Goal: Information Seeking & Learning: Find specific fact

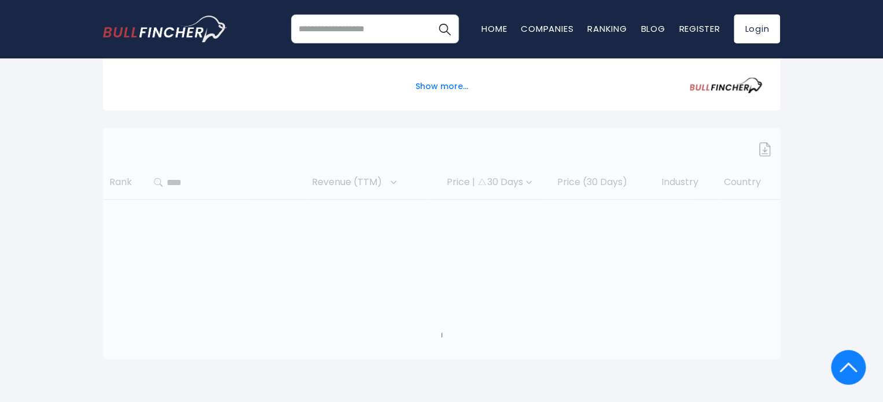
scroll to position [480, 0]
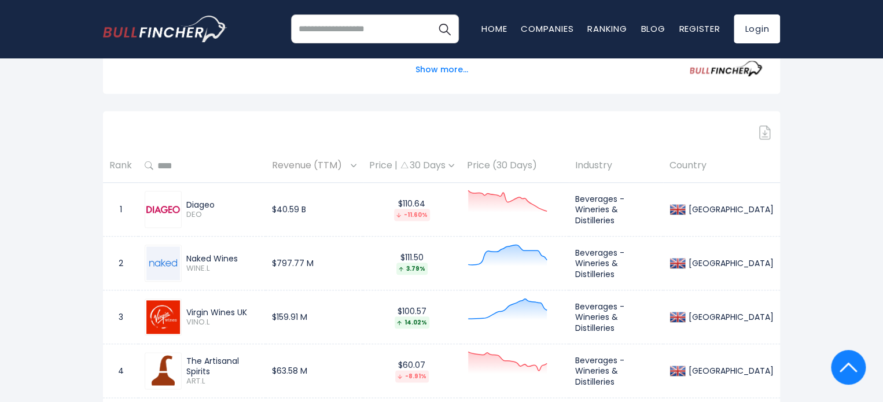
drag, startPoint x: 241, startPoint y: 260, endPoint x: 185, endPoint y: 263, distance: 56.2
click at [185, 263] on div "Naked Wines WINE.L" at bounding box center [221, 263] width 78 height 20
copy div "Naked Wines"
drag, startPoint x: 237, startPoint y: 306, endPoint x: 183, endPoint y: 310, distance: 54.0
click at [183, 310] on td "Virgin Wines UK VINO.L" at bounding box center [201, 317] width 127 height 54
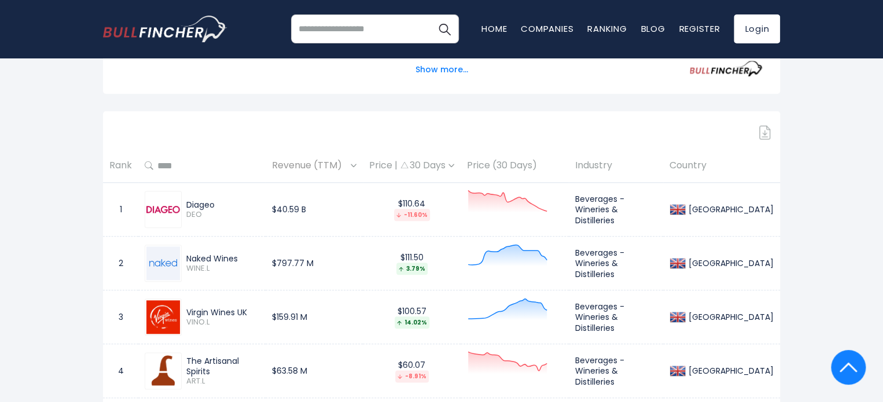
copy div "Virgin Wines UK"
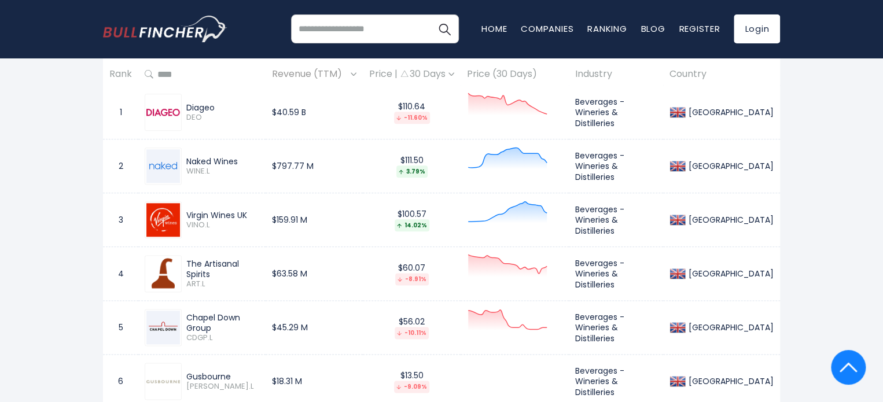
scroll to position [595, 0]
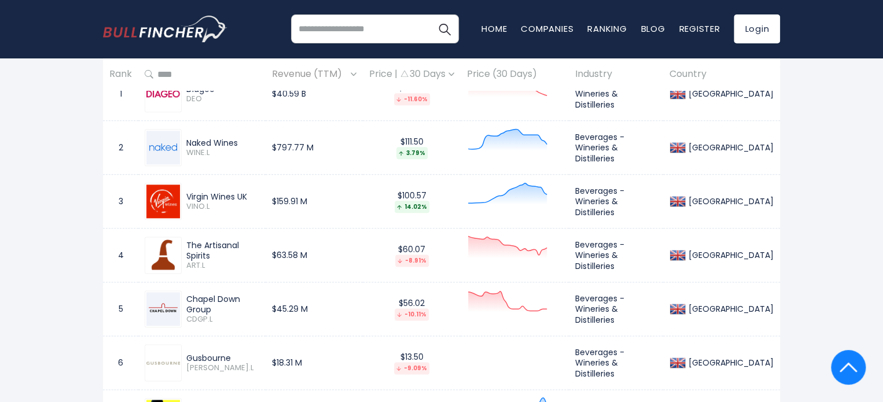
drag, startPoint x: 225, startPoint y: 258, endPoint x: 181, endPoint y: 244, distance: 46.7
click at [181, 244] on div "The Artisanal Spirits ART.L" at bounding box center [202, 255] width 115 height 37
copy div "The Artisanal Spirits"
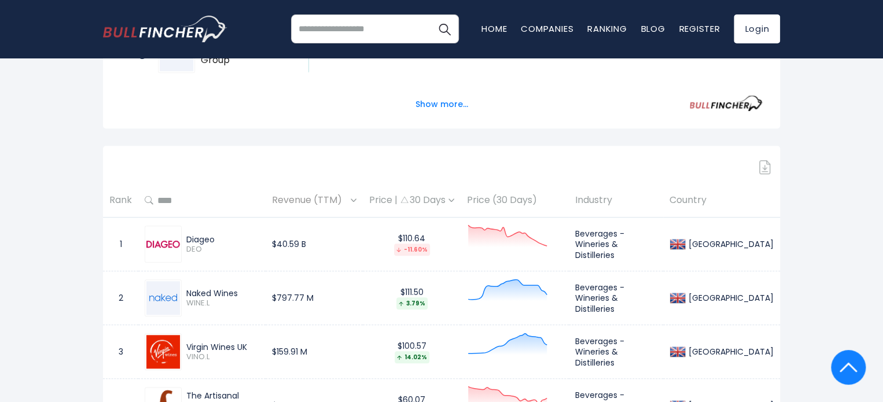
scroll to position [480, 0]
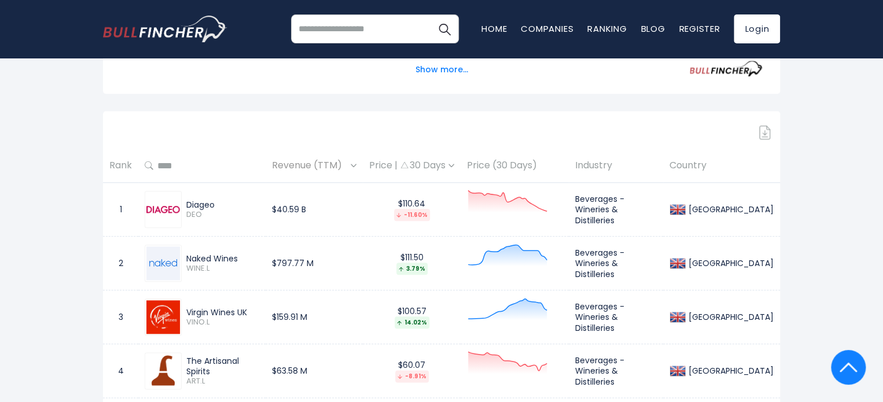
copy div "The Artisanal Spirits"
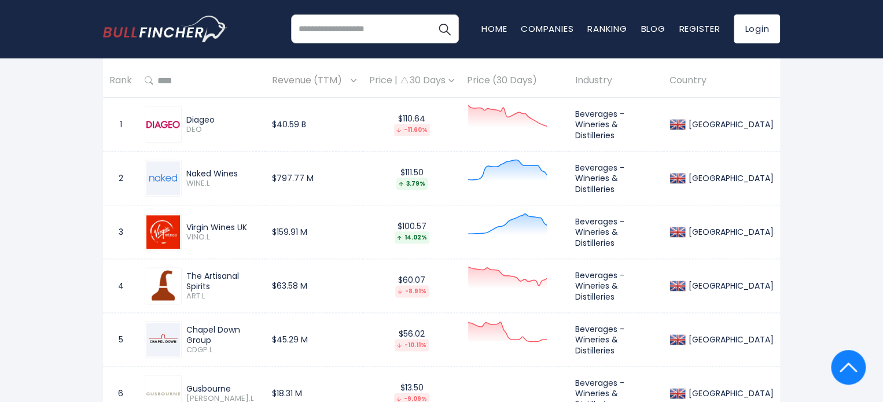
scroll to position [595, 0]
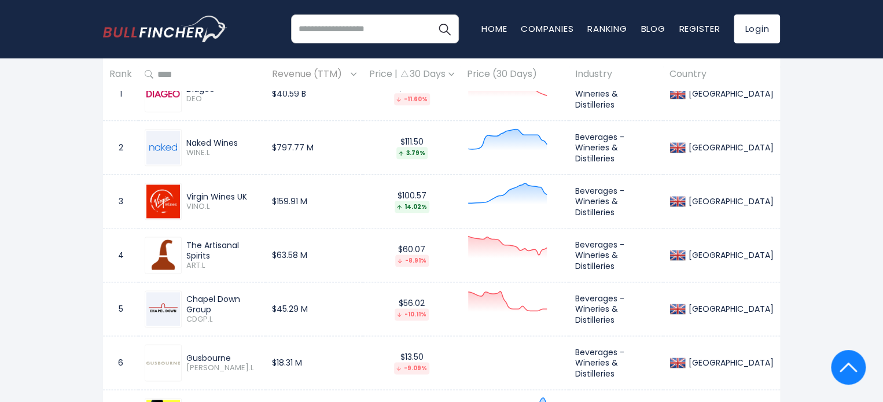
copy div "The Artisanal Spirits"
drag, startPoint x: 213, startPoint y: 302, endPoint x: 187, endPoint y: 300, distance: 26.1
click at [187, 300] on div "Chapel Down Group" at bounding box center [222, 304] width 73 height 21
copy div "Chapel Down Group"
